Goal: Task Accomplishment & Management: Use online tool/utility

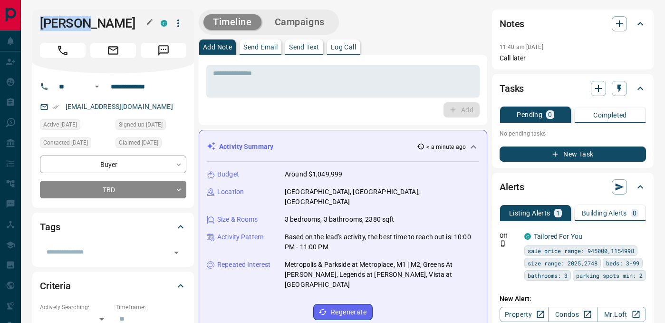
drag, startPoint x: 42, startPoint y: 21, endPoint x: 94, endPoint y: 21, distance: 51.4
click at [94, 21] on h1 "[PERSON_NAME]" at bounding box center [93, 23] width 107 height 15
copy h1 "[PERSON_NAME]"
click at [145, 83] on input "**********" at bounding box center [144, 86] width 74 height 15
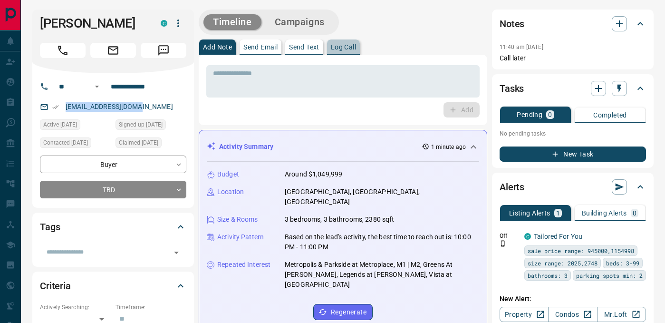
click at [349, 50] on p "Log Call" at bounding box center [343, 47] width 25 height 7
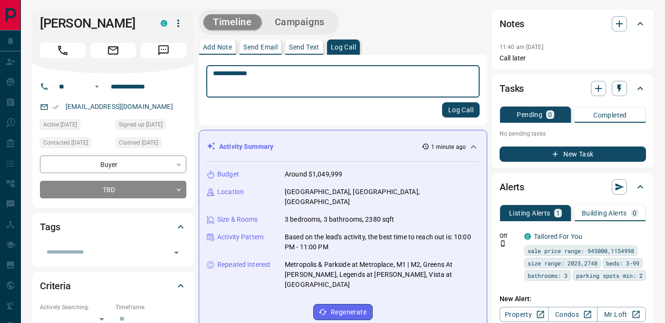
type textarea "**********"
click at [468, 114] on button "Log Call" at bounding box center [461, 109] width 38 height 15
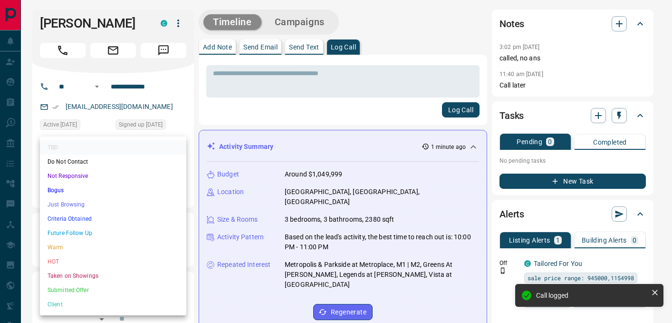
click at [91, 175] on li "Not Responsive" at bounding box center [113, 176] width 146 height 14
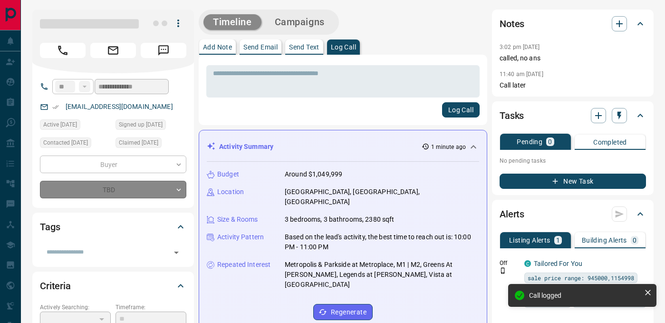
type input "*"
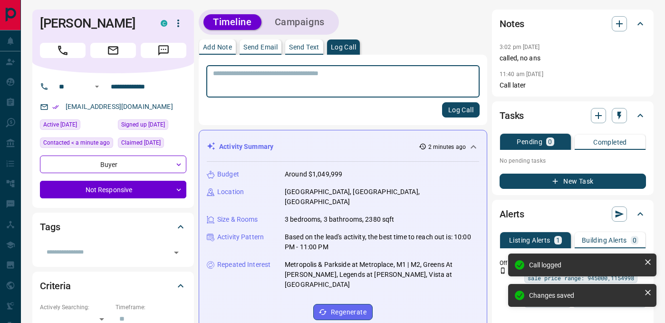
scroll to position [491, 0]
click at [618, 118] on icon "button" at bounding box center [620, 116] width 10 height 10
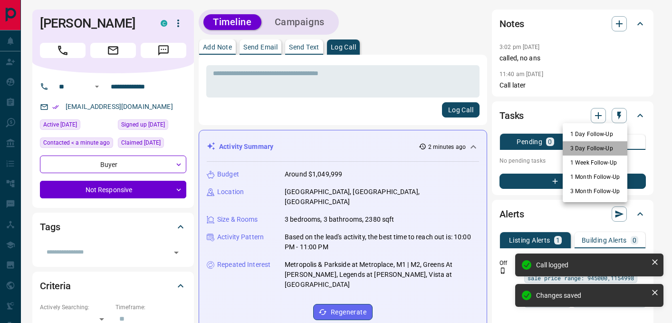
click at [595, 149] on li "3 Day Follow-Up" at bounding box center [595, 148] width 65 height 14
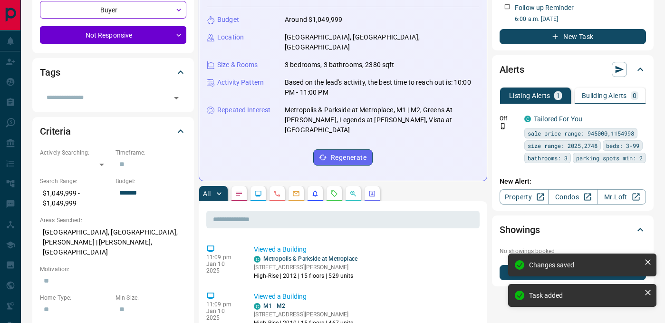
scroll to position [0, 0]
